Goal: Transaction & Acquisition: Purchase product/service

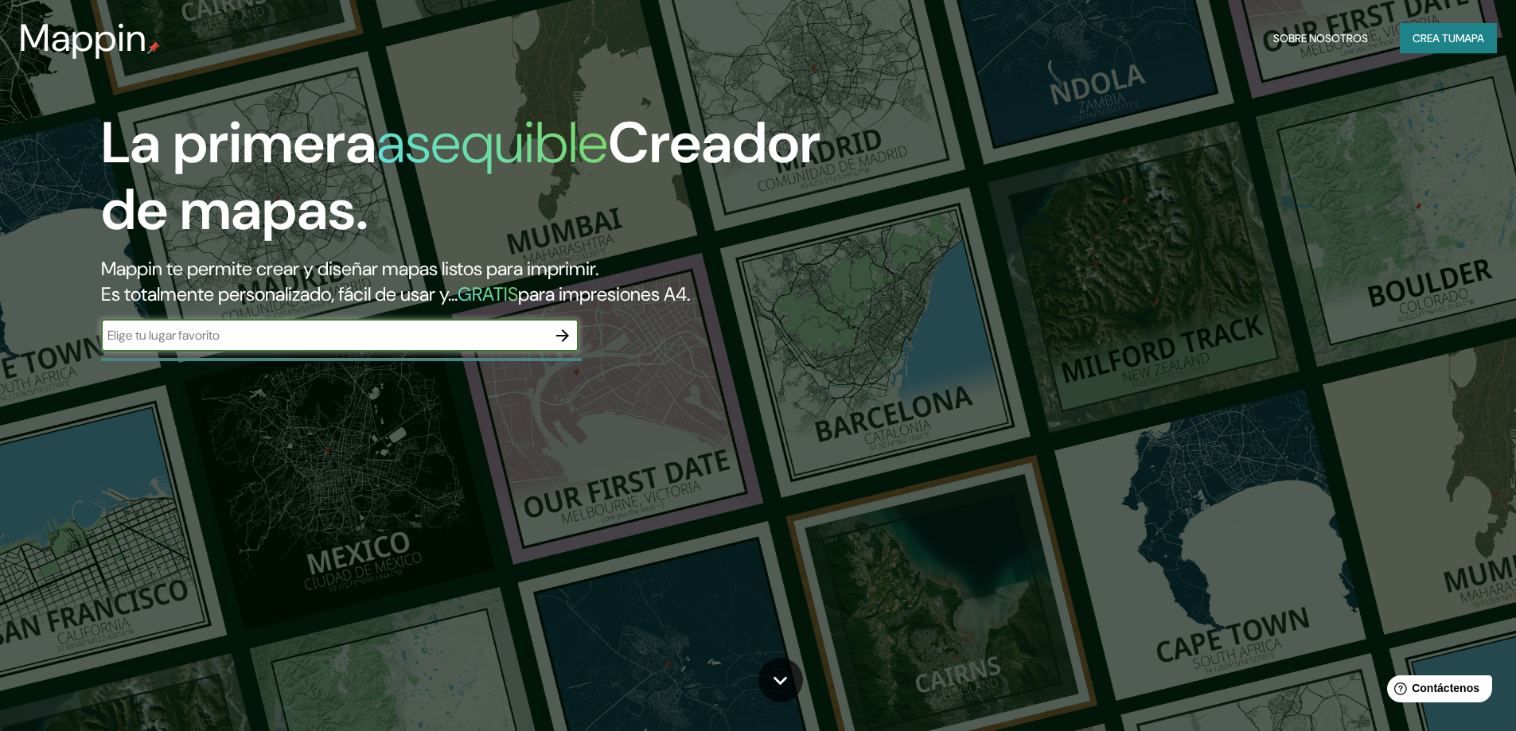
click at [524, 330] on input "text" at bounding box center [324, 335] width 446 height 18
click at [559, 339] on icon "button" at bounding box center [562, 335] width 19 height 19
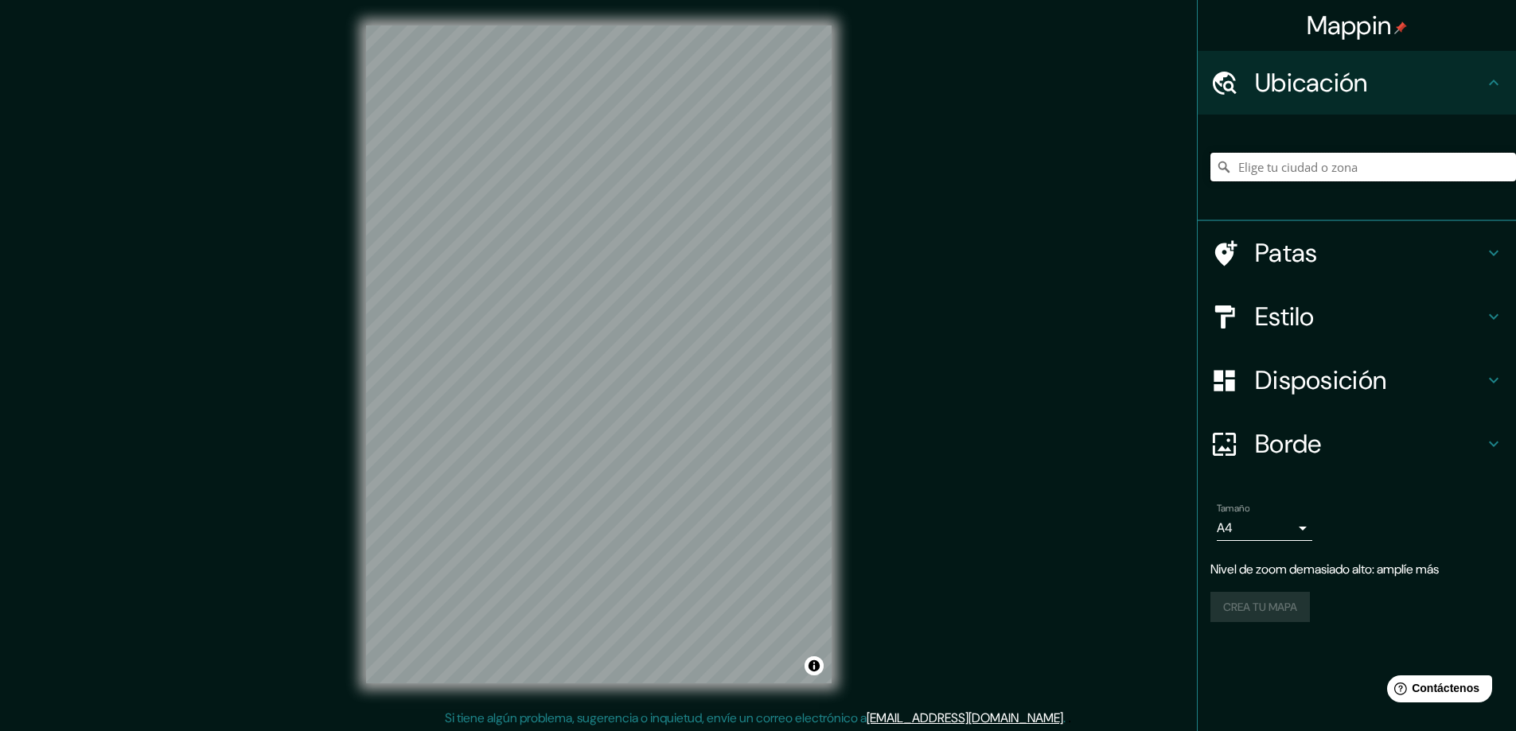
click at [1356, 170] on input "Elige tu ciudad o zona" at bounding box center [1363, 167] width 306 height 29
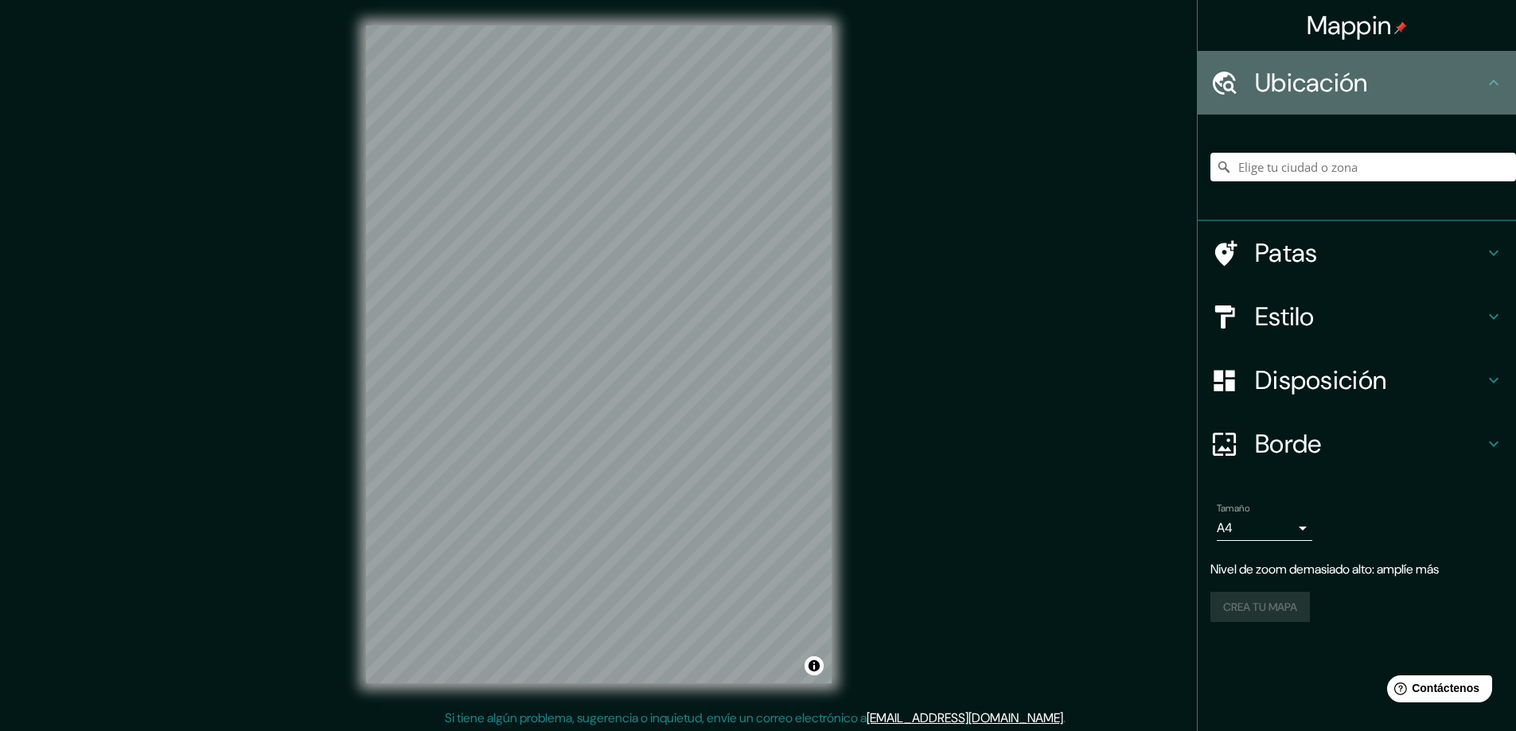
click at [1356, 76] on font "Ubicación" at bounding box center [1311, 82] width 113 height 33
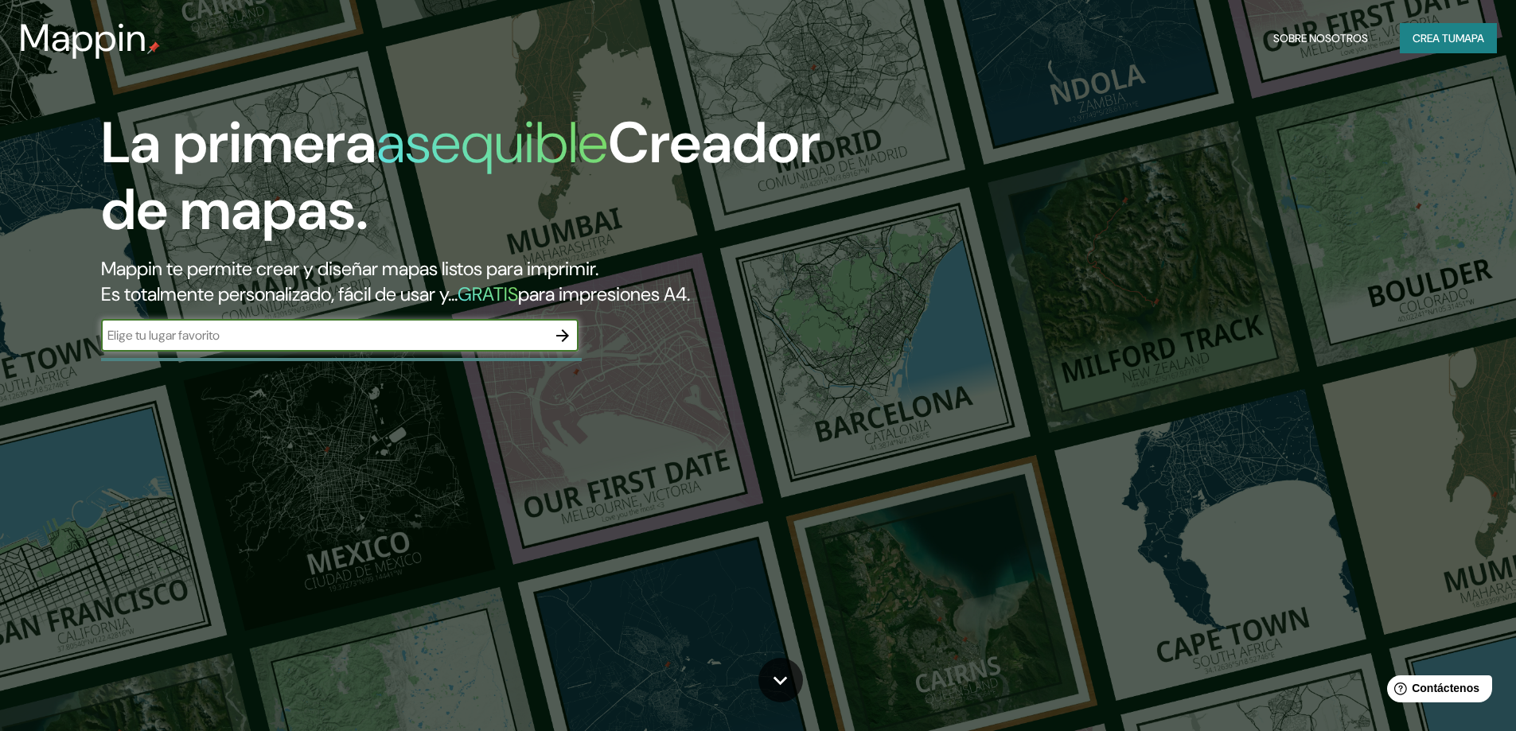
click at [1443, 36] on font "Crea tu" at bounding box center [1434, 38] width 43 height 14
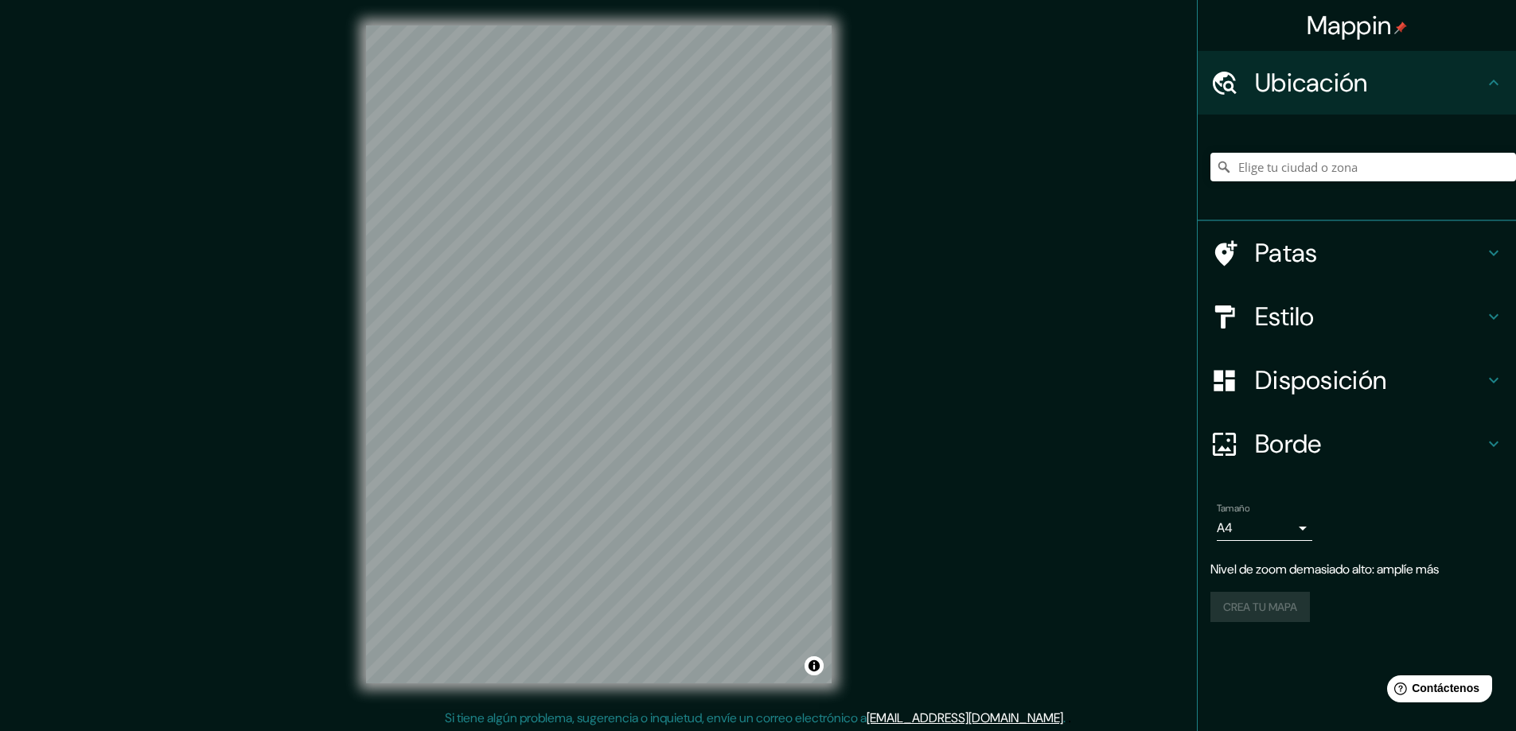
click at [1305, 262] on font "Patas" at bounding box center [1286, 252] width 63 height 33
